Goal: Use online tool/utility: Use online tool/utility

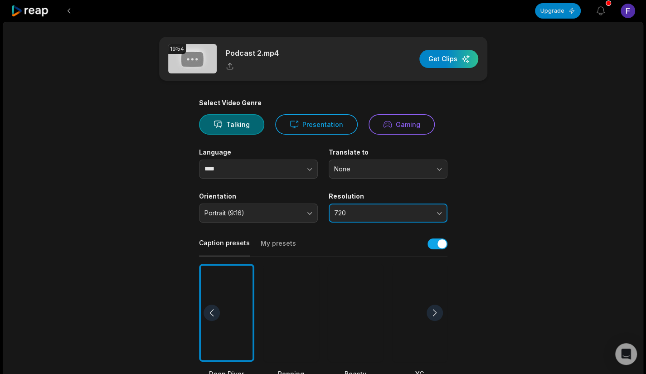
click at [435, 212] on button "720" at bounding box center [388, 213] width 119 height 19
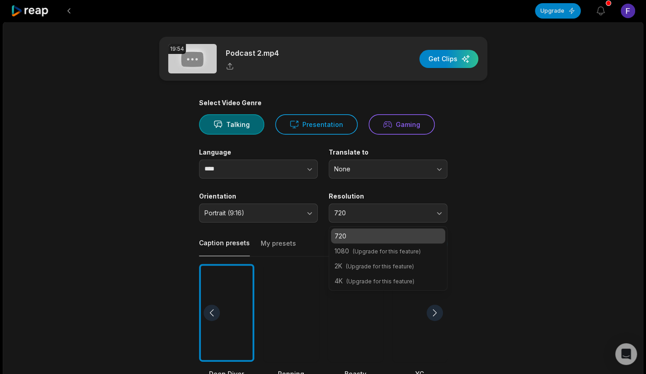
click at [510, 215] on main "19:54 Podcast 2.mp4 Get Clips Select Video Genre Talking Presentation Gaming La…" at bounding box center [323, 313] width 439 height 552
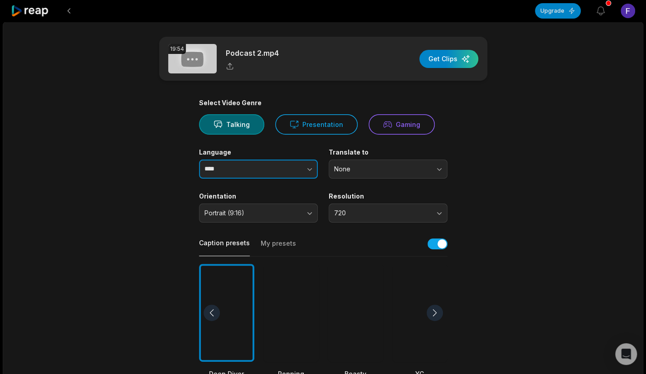
click at [300, 172] on button "button" at bounding box center [292, 169] width 52 height 19
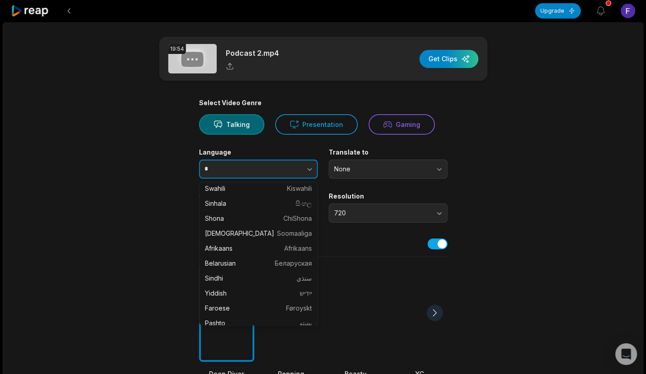
scroll to position [2, 0]
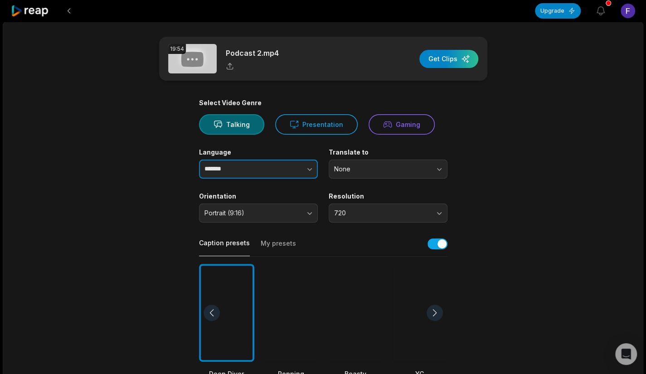
type input "*******"
click at [581, 220] on div "19:54 Podcast 2.mp4 Get Clips Select Video Genre Talking Presentation Gaming La…" at bounding box center [323, 336] width 641 height 629
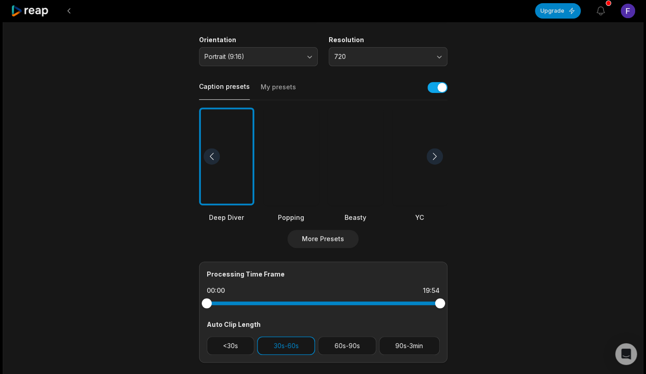
scroll to position [136, 0]
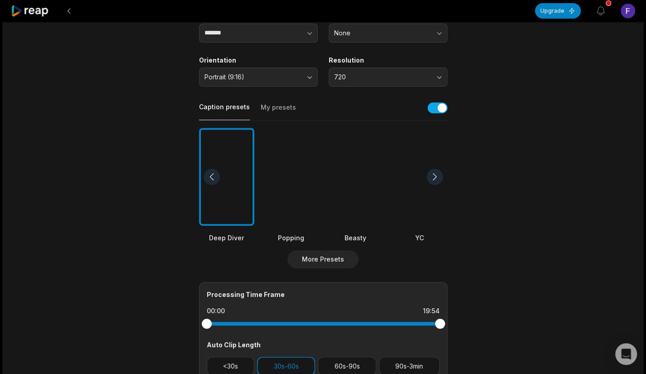
click at [439, 174] on div at bounding box center [435, 177] width 16 height 16
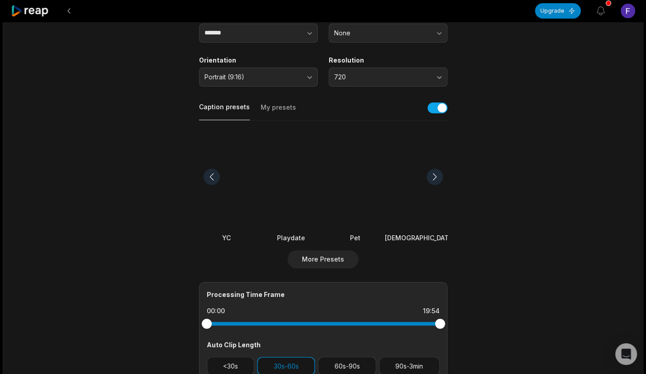
click at [363, 200] on div at bounding box center [355, 177] width 55 height 98
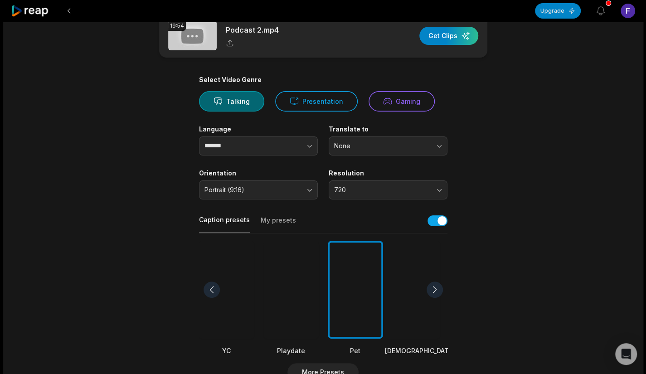
scroll to position [0, 0]
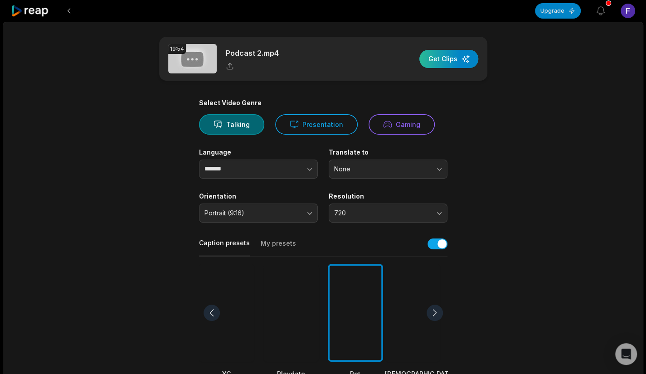
click at [449, 56] on div "button" at bounding box center [449, 59] width 59 height 18
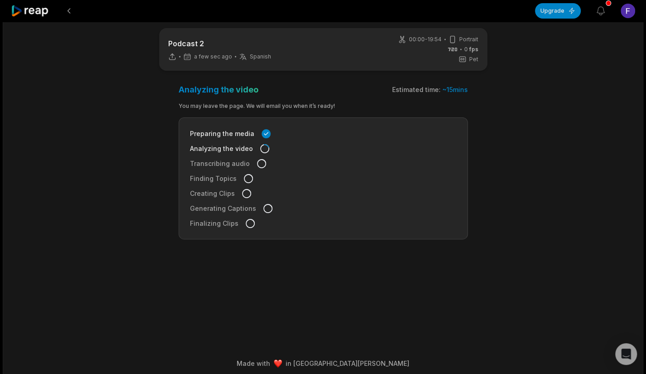
scroll to position [14, 0]
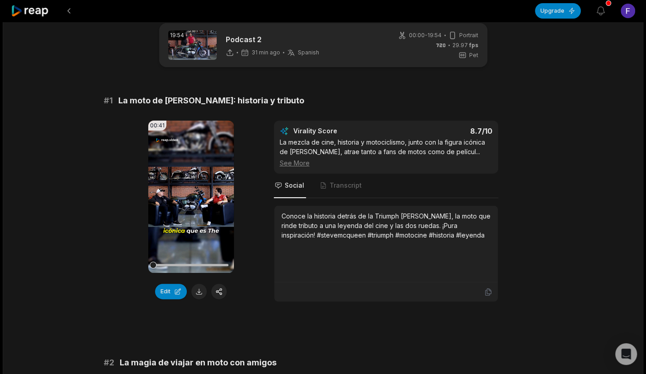
scroll to position [14, 0]
